Goal: Navigation & Orientation: Find specific page/section

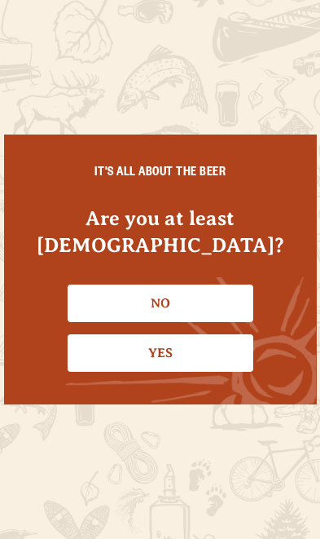
click at [214, 305] on link "No" at bounding box center [161, 302] width 186 height 37
click at [180, 353] on link "Yes" at bounding box center [161, 352] width 186 height 37
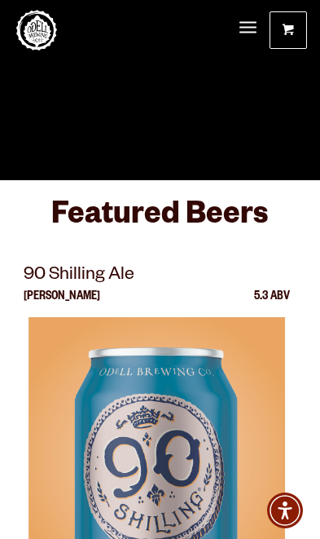
click at [242, 33] on span "Menu" at bounding box center [248, 28] width 17 height 34
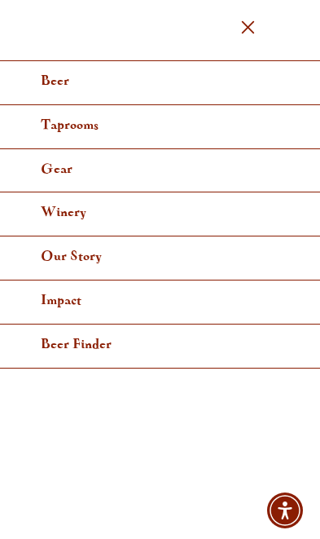
click at [74, 117] on link "Taprooms" at bounding box center [160, 127] width 320 height 44
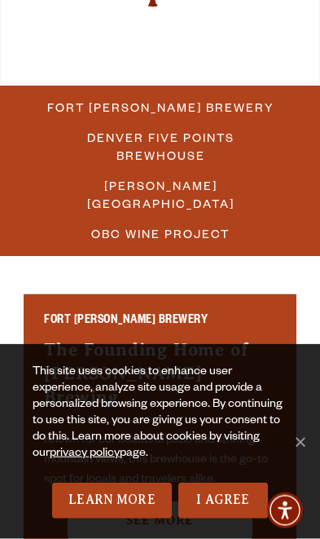
scroll to position [292, 0]
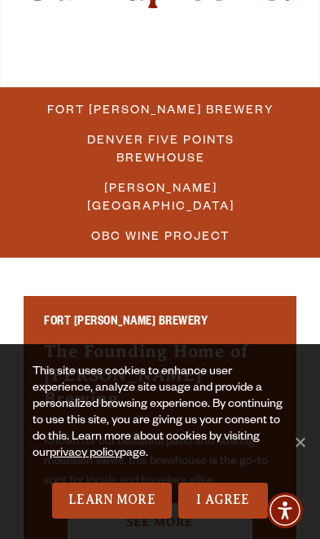
click at [204, 112] on span "Fort [PERSON_NAME] Brewery" at bounding box center [160, 109] width 227 height 24
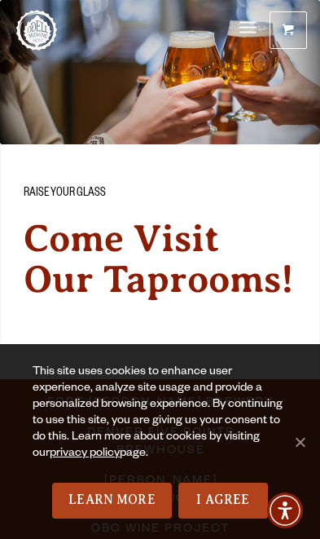
scroll to position [318, 0]
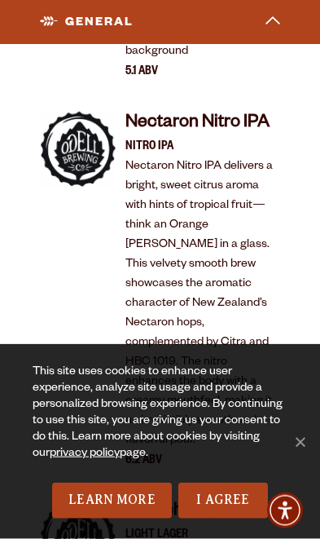
scroll to position [4807, 0]
